Goal: Register for event/course

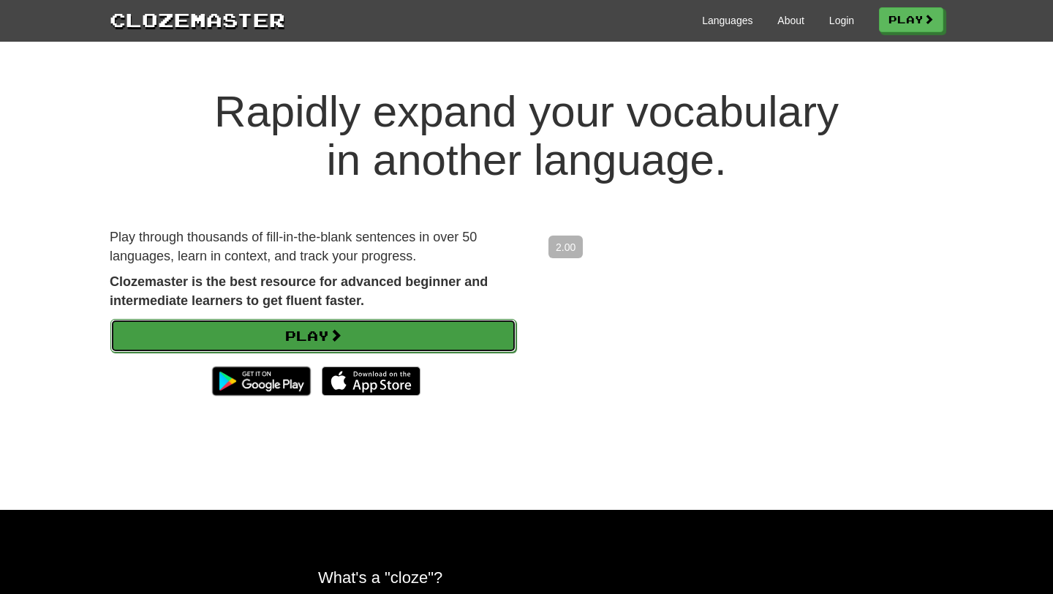
click at [381, 331] on link "Play" at bounding box center [313, 336] width 406 height 34
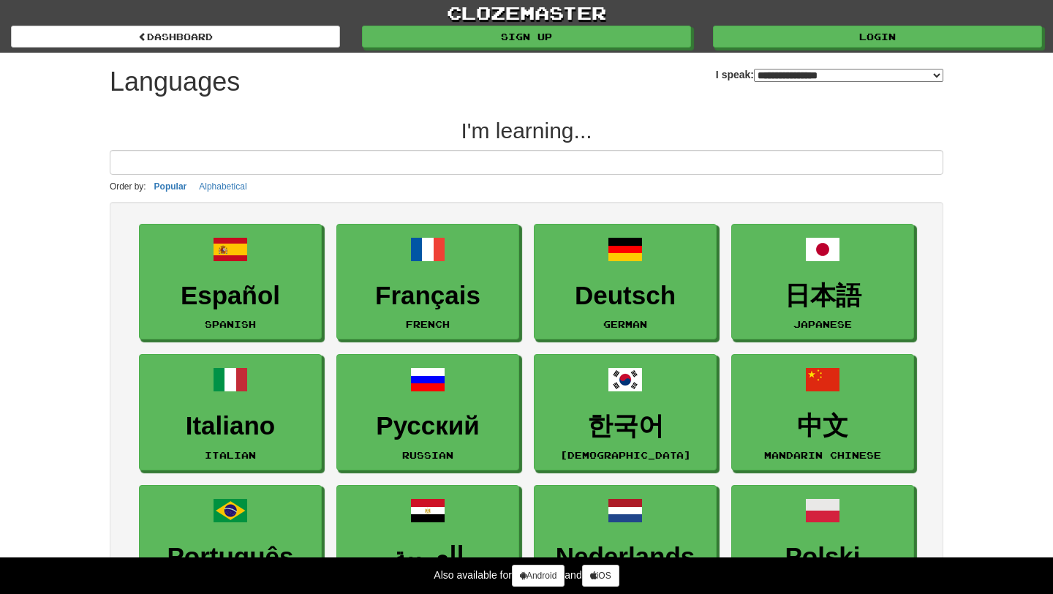
select select "*******"
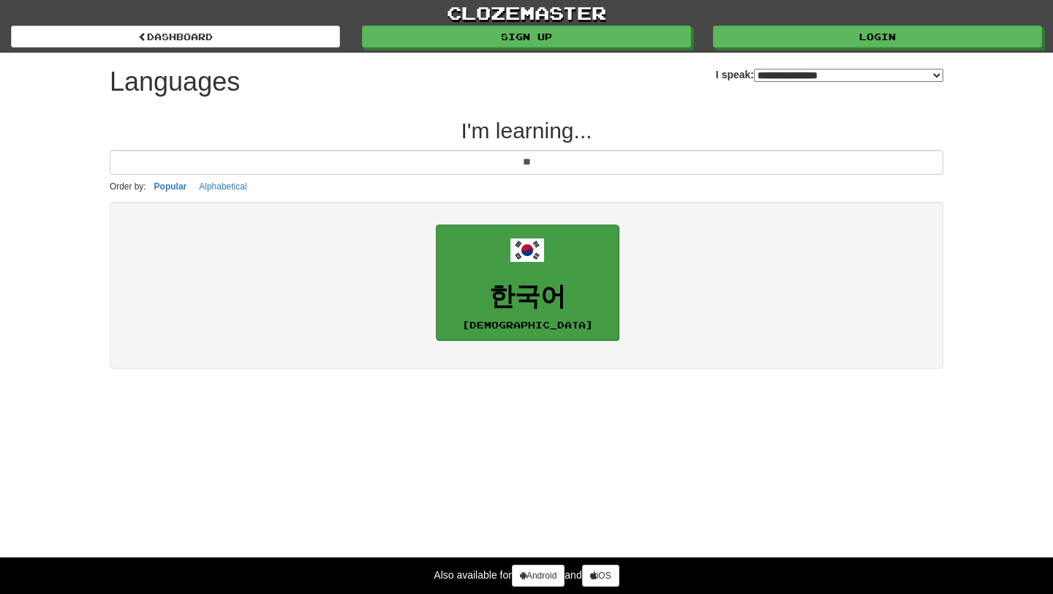
type input "**"
click at [574, 261] on link "한국어 Korean" at bounding box center [527, 282] width 183 height 116
